Goal: Transaction & Acquisition: Purchase product/service

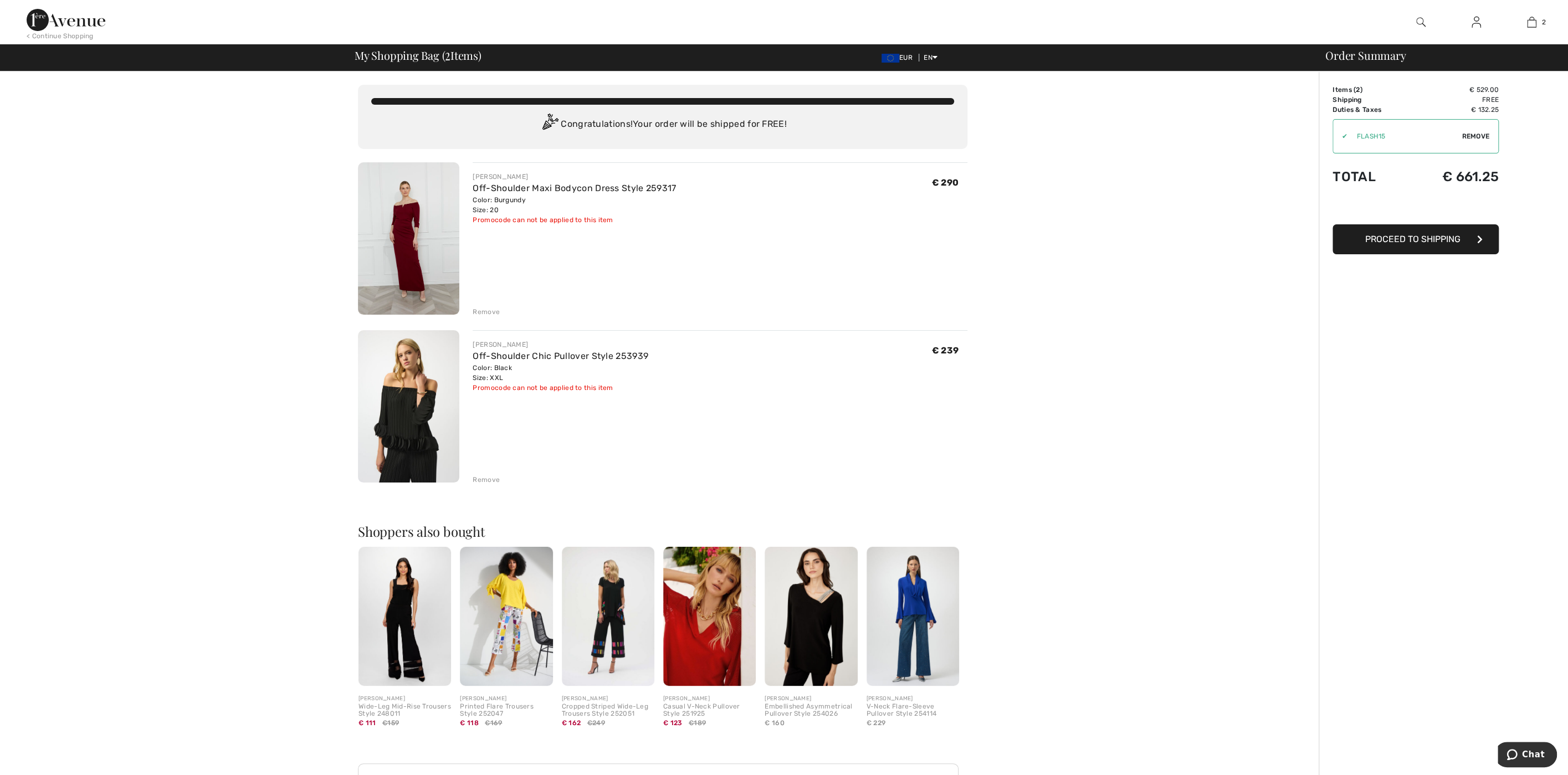
click at [1480, 133] on span "Remove" at bounding box center [1476, 136] width 28 height 10
click at [1413, 133] on input "TEXT" at bounding box center [1400, 136] width 134 height 33
type input "NEW10"
click at [1483, 134] on span "Apply" at bounding box center [1479, 136] width 22 height 10
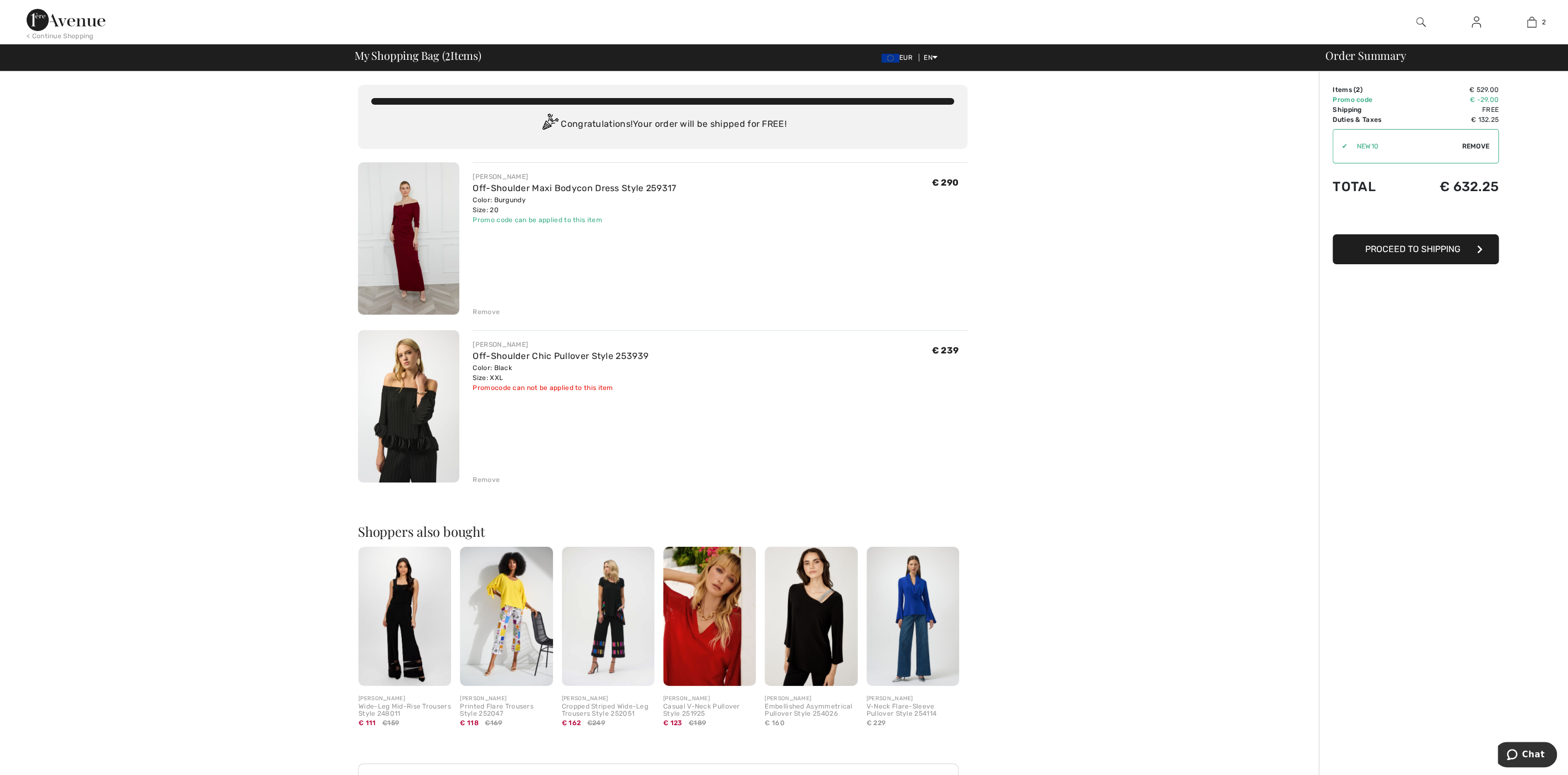
click at [481, 480] on div "Remove" at bounding box center [486, 479] width 27 height 10
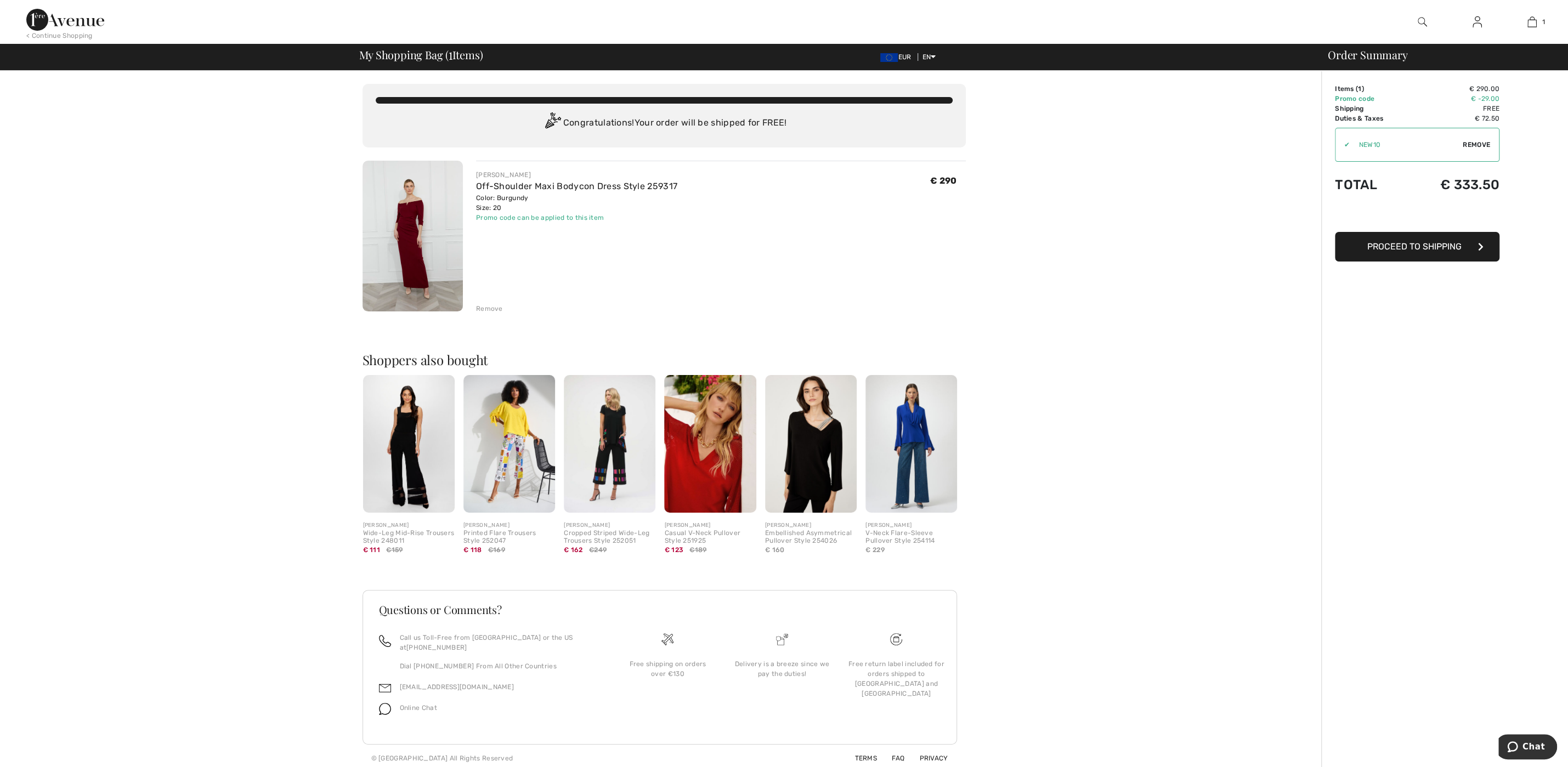
click at [1455, 248] on span "Proceed to Shipping" at bounding box center [1414, 246] width 94 height 10
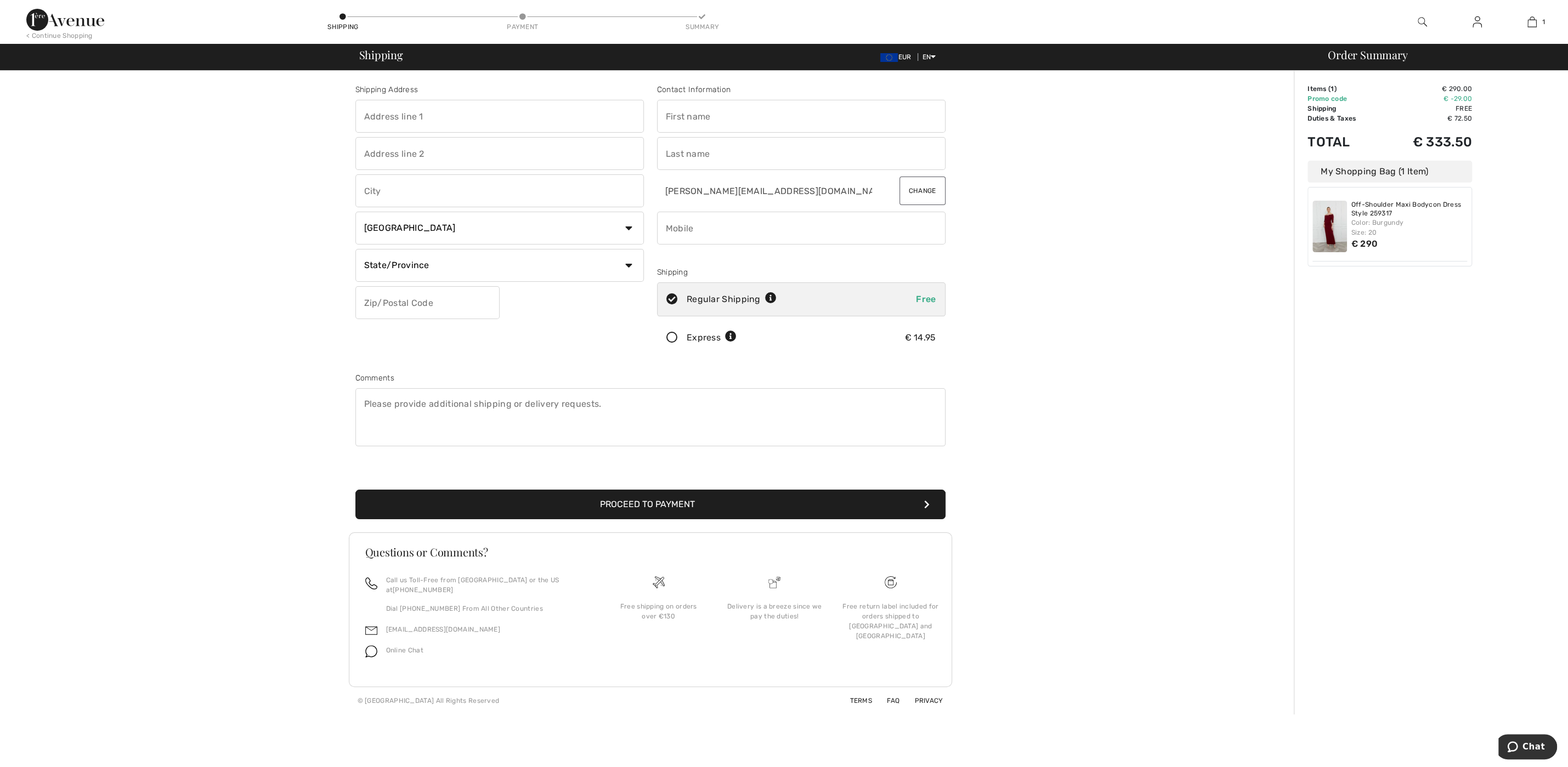
click at [489, 119] on input "text" at bounding box center [499, 116] width 289 height 33
click at [422, 109] on input "text" at bounding box center [499, 116] width 289 height 33
click at [469, 104] on input "text" at bounding box center [499, 116] width 289 height 33
type input "[STREET_ADDRESS]"
click at [437, 177] on input "text" at bounding box center [499, 191] width 289 height 33
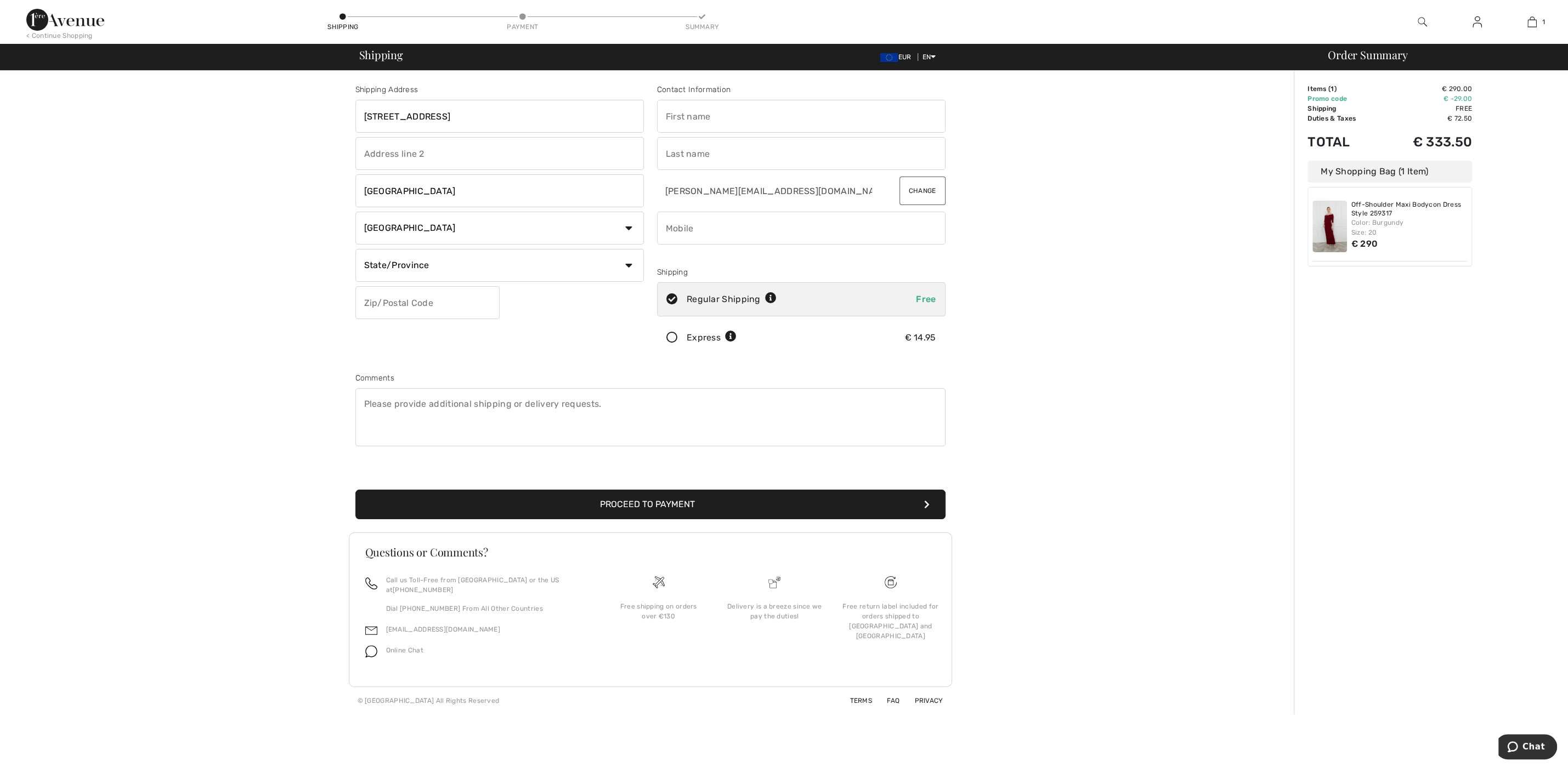
type input "[GEOGRAPHIC_DATA]"
select select "BUR"
click option "Burgenland" at bounding box center [0, 0] width 0 height 0
click at [436, 308] on input "text" at bounding box center [427, 302] width 144 height 33
type input "7013"
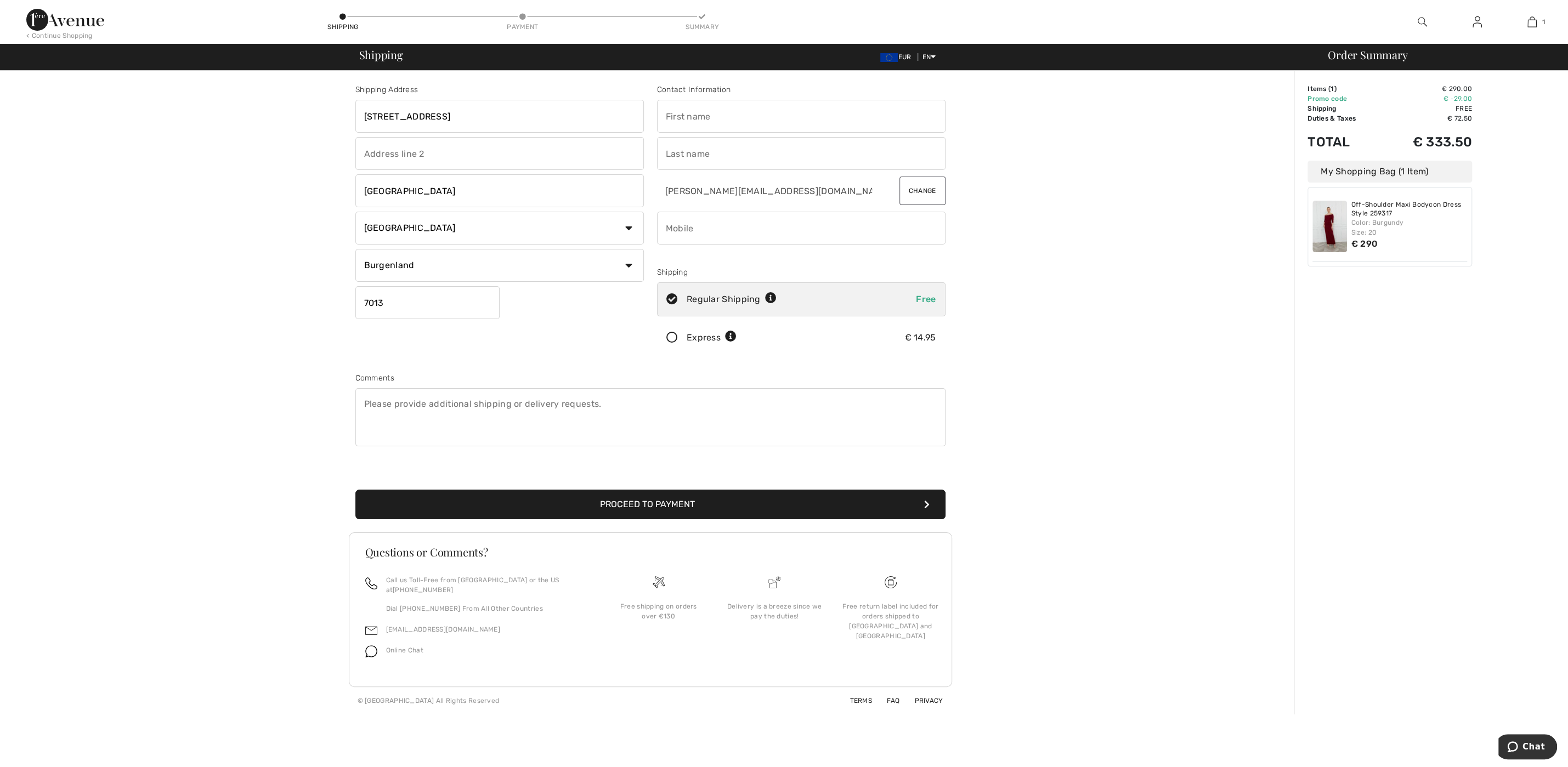
click at [791, 114] on input "text" at bounding box center [801, 116] width 289 height 33
type input "[PERSON_NAME]"
type input "H"
type input "[PERSON_NAME]"
click at [775, 493] on button "Proceed to Payment" at bounding box center [650, 504] width 590 height 29
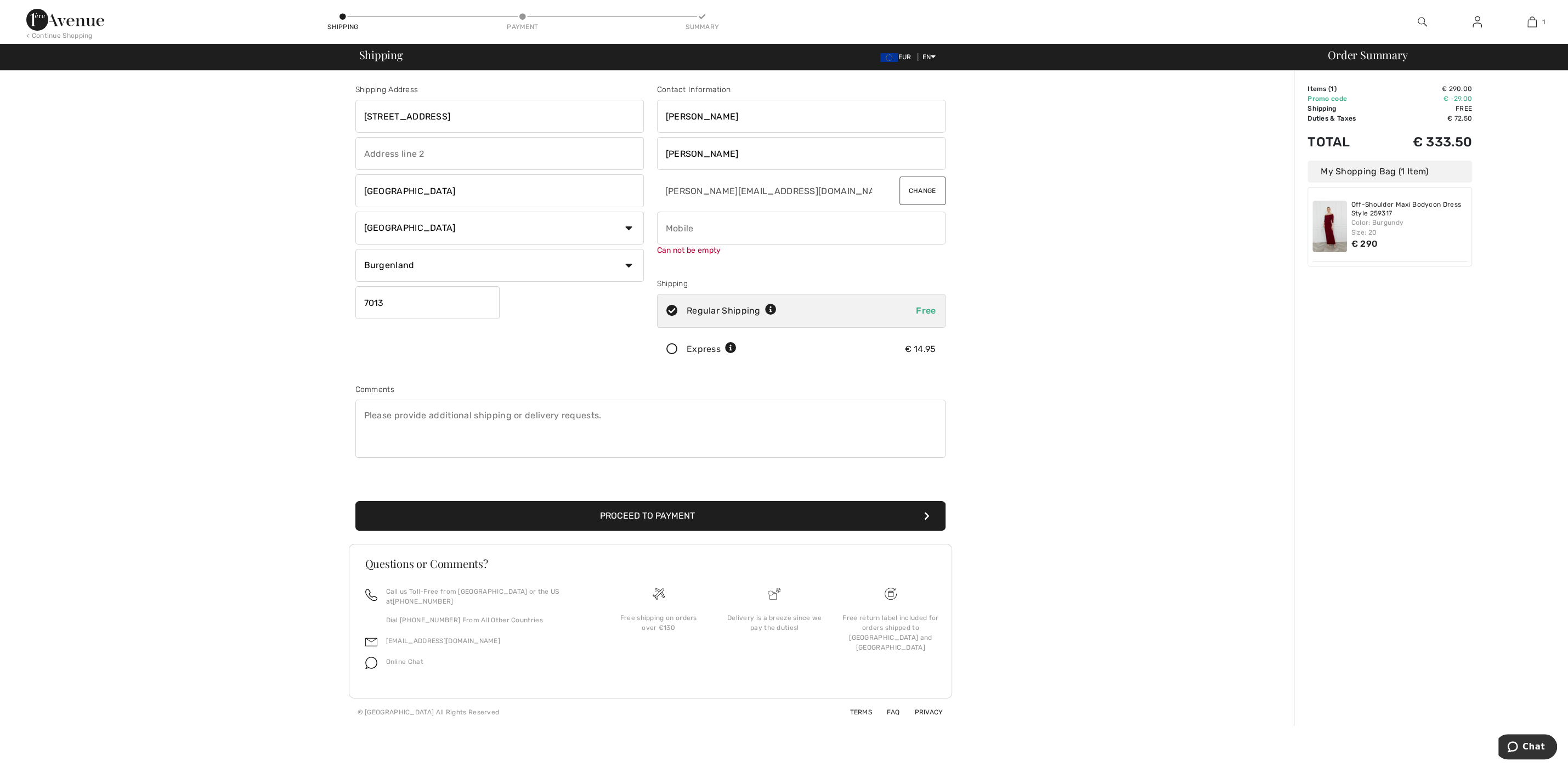
click at [691, 233] on input "phone" at bounding box center [801, 228] width 289 height 33
type input "00436763739709"
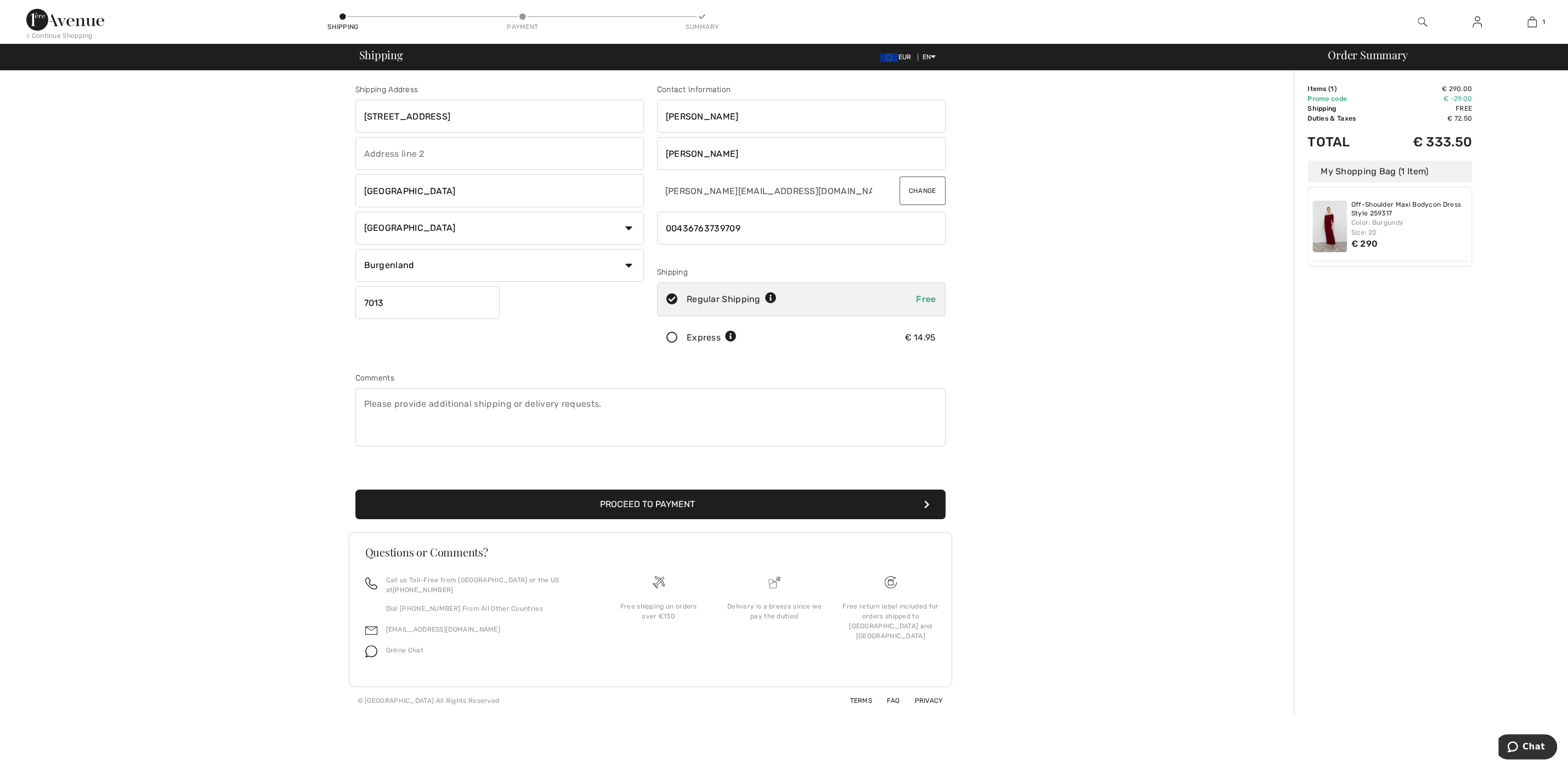
click at [636, 508] on button "Proceed to Payment" at bounding box center [650, 504] width 590 height 29
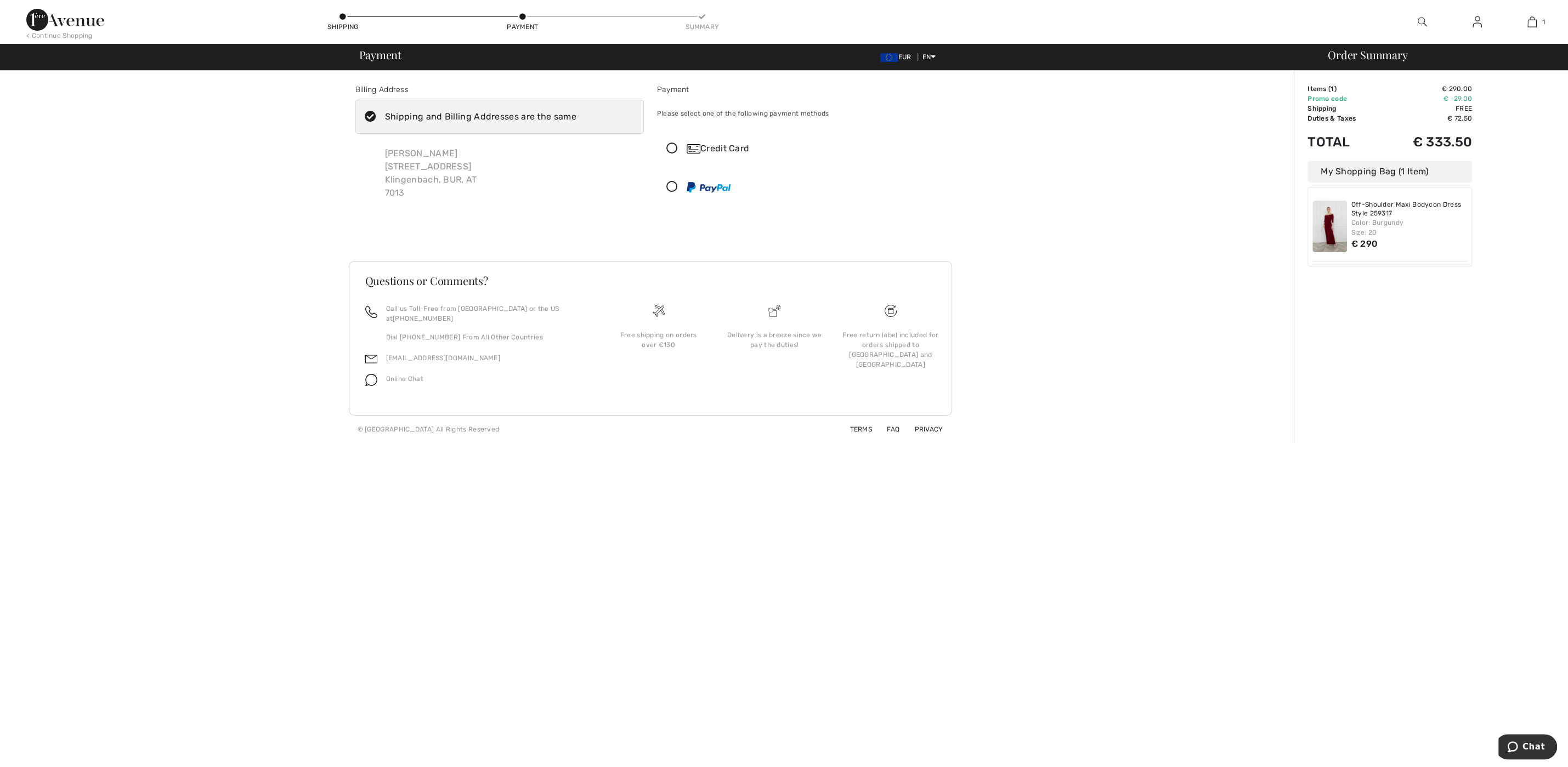
click at [669, 143] on div "Credit Card" at bounding box center [801, 149] width 287 height 33
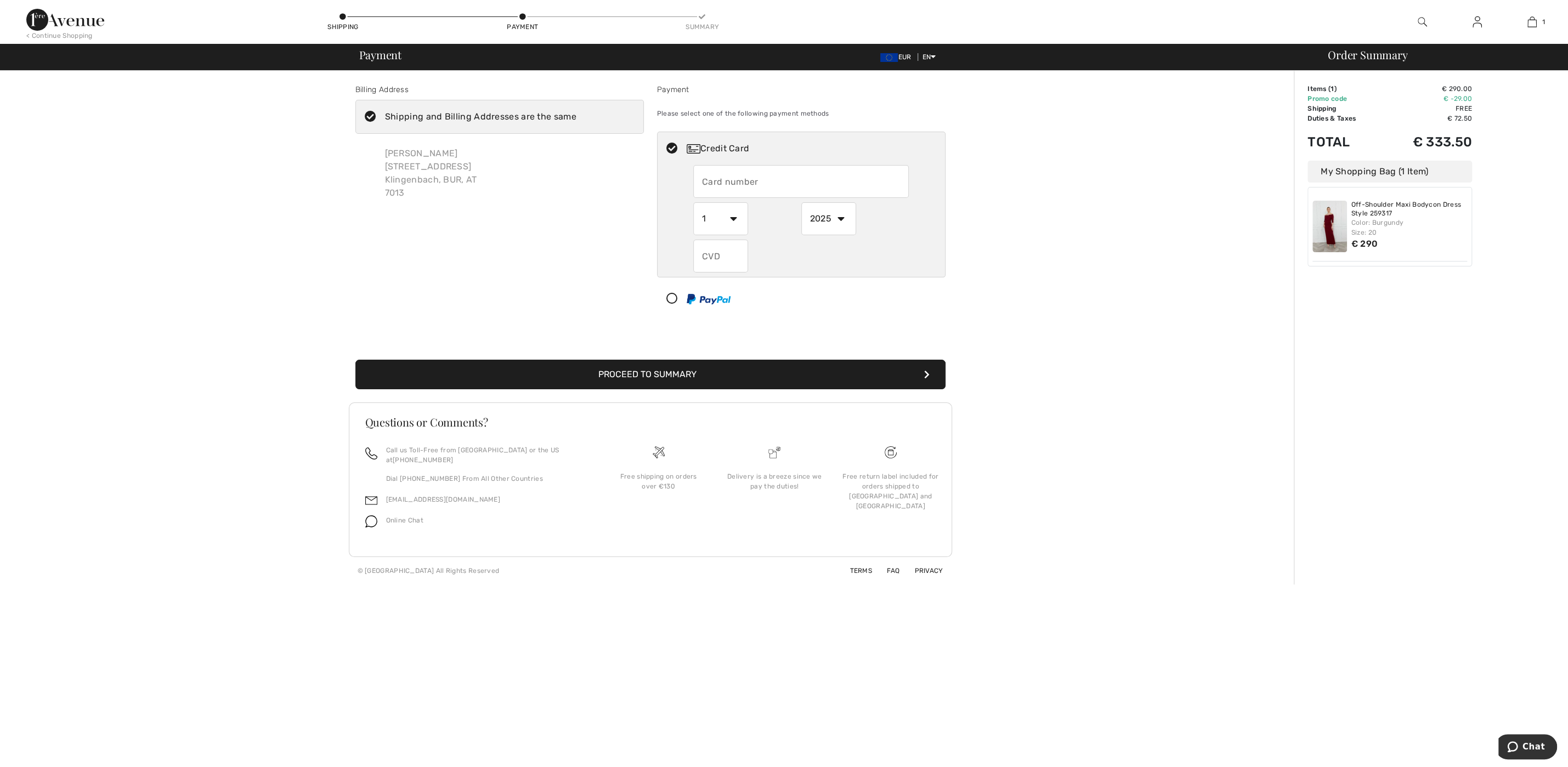
click at [813, 178] on input "text" at bounding box center [801, 181] width 216 height 33
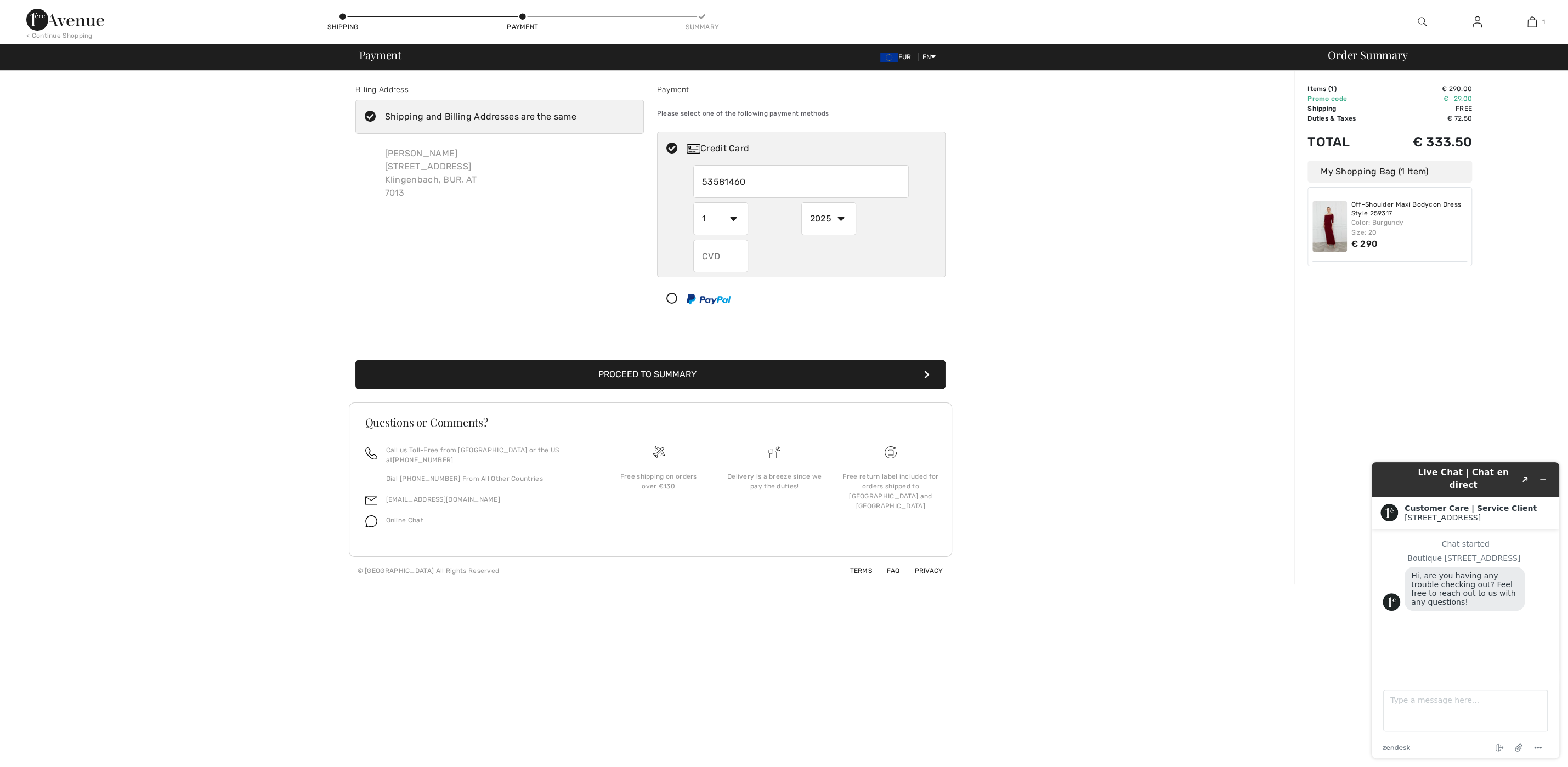
click at [770, 173] on input "53581460" at bounding box center [801, 181] width 216 height 33
click at [759, 185] on input "53581460" at bounding box center [801, 181] width 216 height 33
click at [787, 184] on input "53581460" at bounding box center [801, 181] width 216 height 33
type input "5358146075628980"
click at [693, 202] on select "1 2 3 4 5 6 7 8 9 10 11 12" at bounding box center [721, 218] width 55 height 33
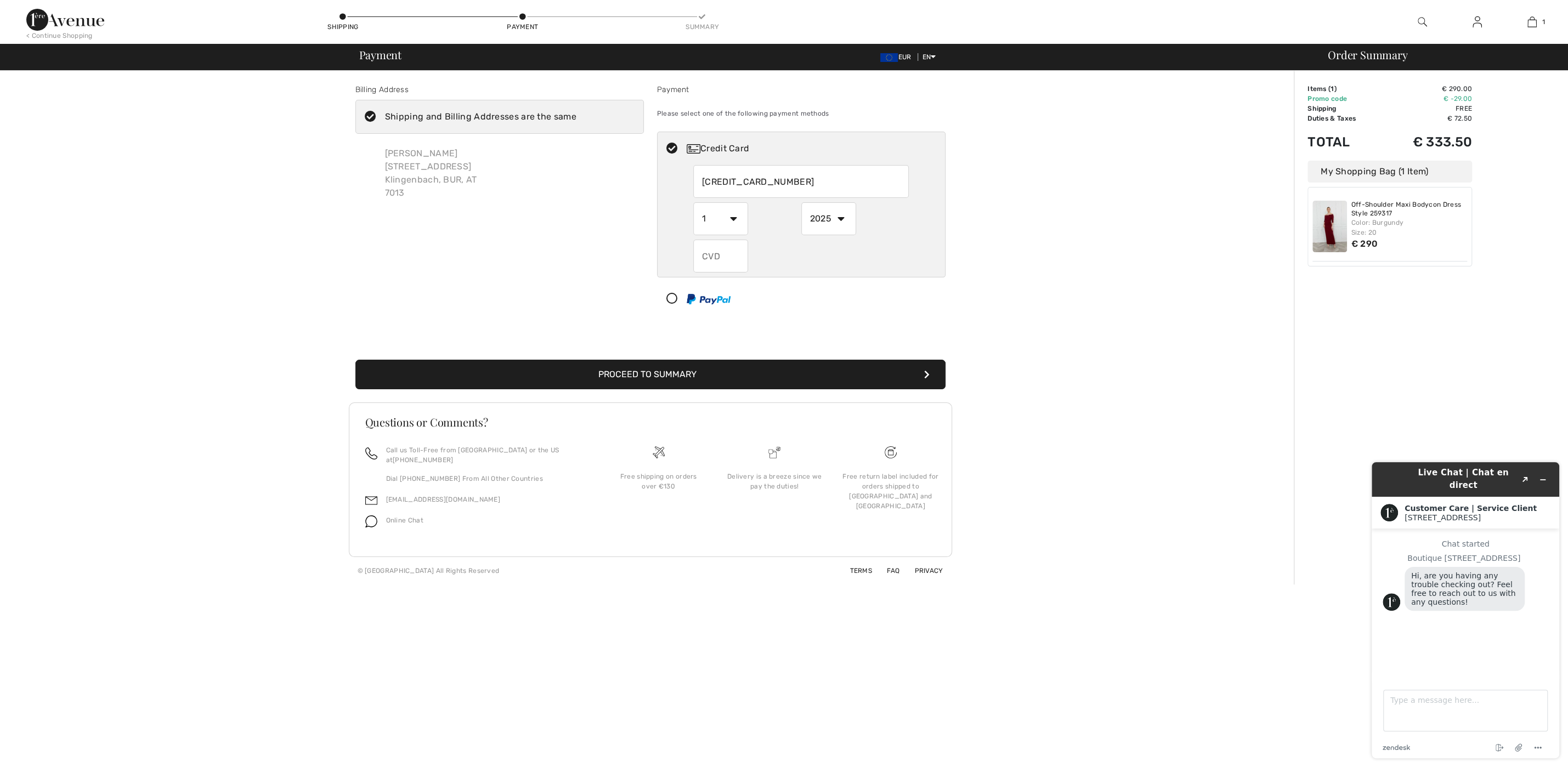
select select "12"
click option "12" at bounding box center [0, 0] width 0 height 0
click at [738, 253] on input "text" at bounding box center [721, 256] width 55 height 33
type input "641"
click at [738, 367] on button "Proceed to Summary" at bounding box center [650, 374] width 590 height 29
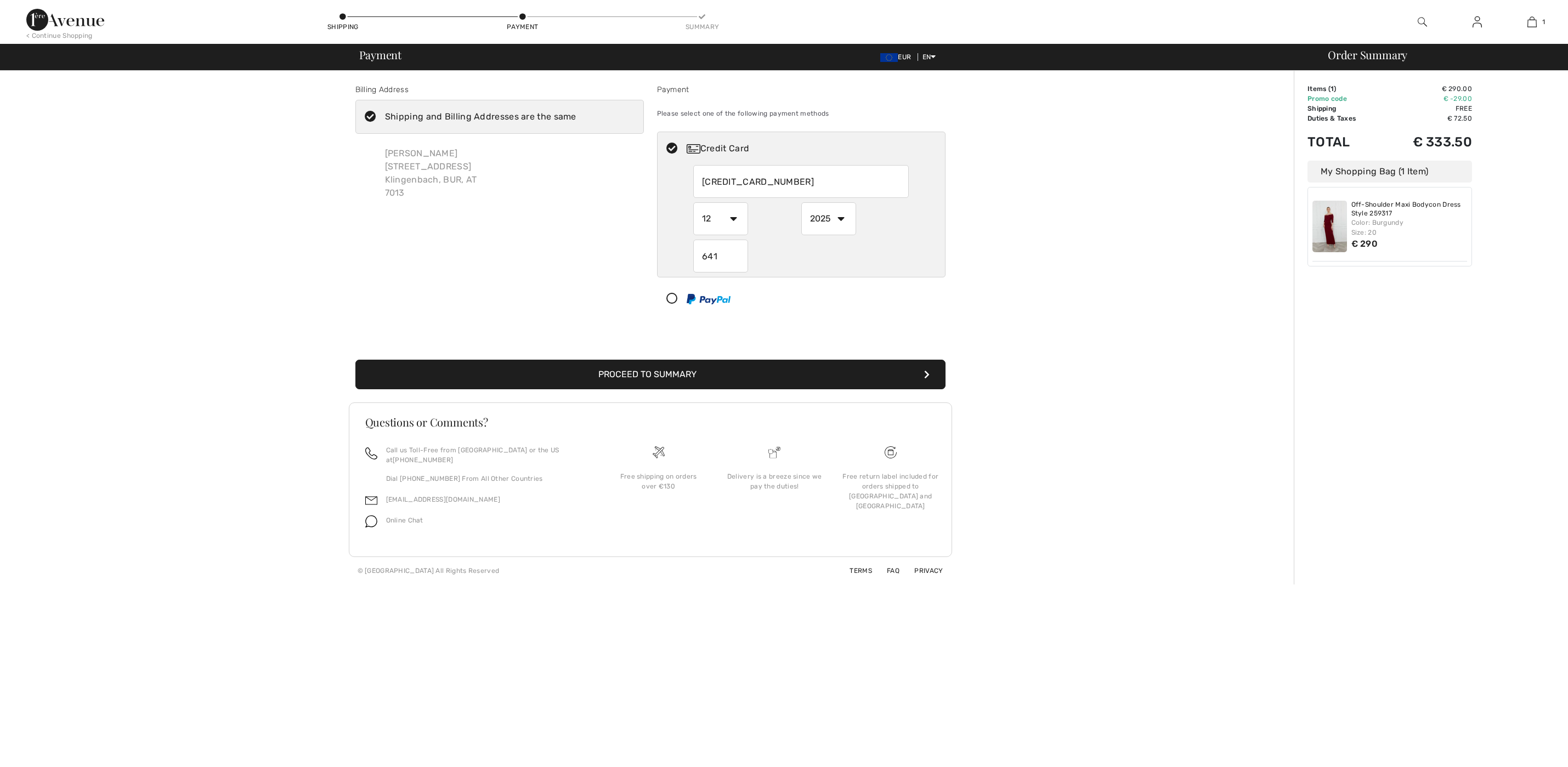
select select "12"
